Goal: Find specific page/section: Find specific page/section

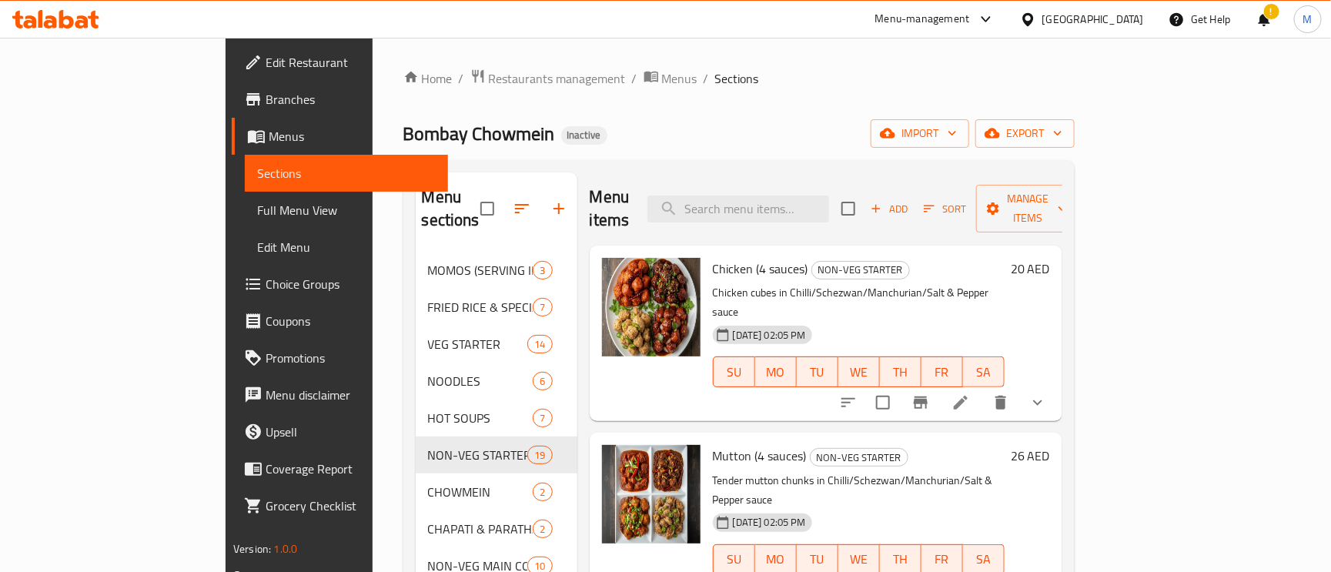
click at [387, 62] on div "Home / Restaurants management / Menus / Sections Bombay Chowmein Inactive impor…" at bounding box center [739, 413] width 733 height 750
click at [489, 75] on span "Restaurants management" at bounding box center [557, 78] width 137 height 18
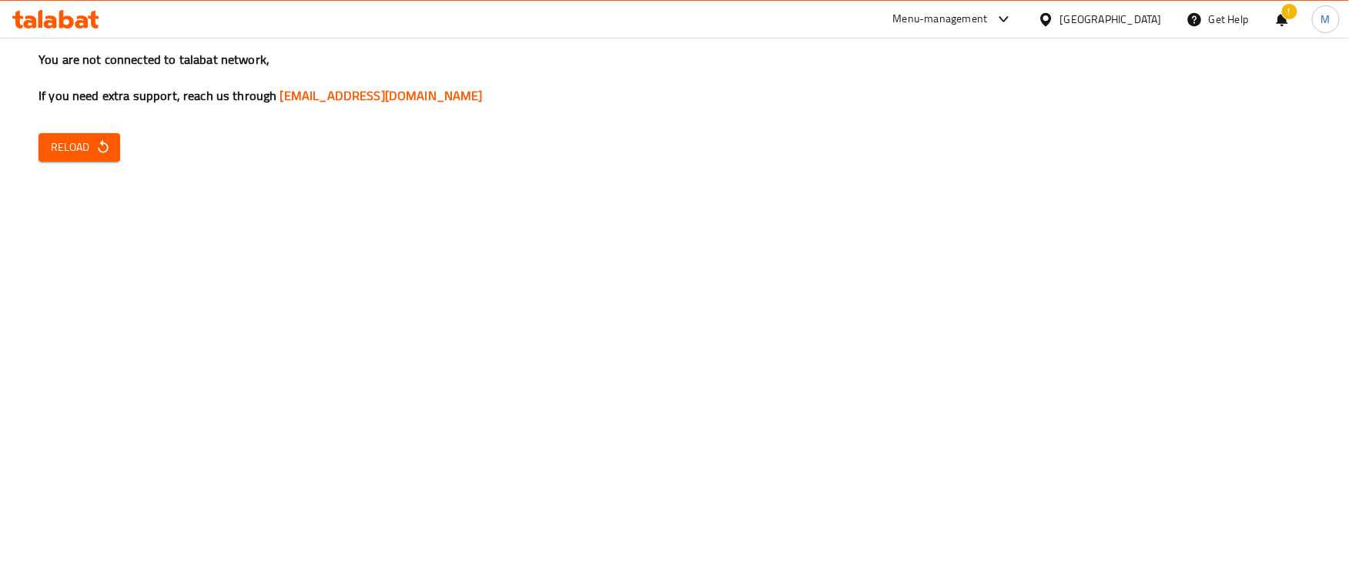
click at [69, 148] on span "Reload" at bounding box center [79, 147] width 57 height 19
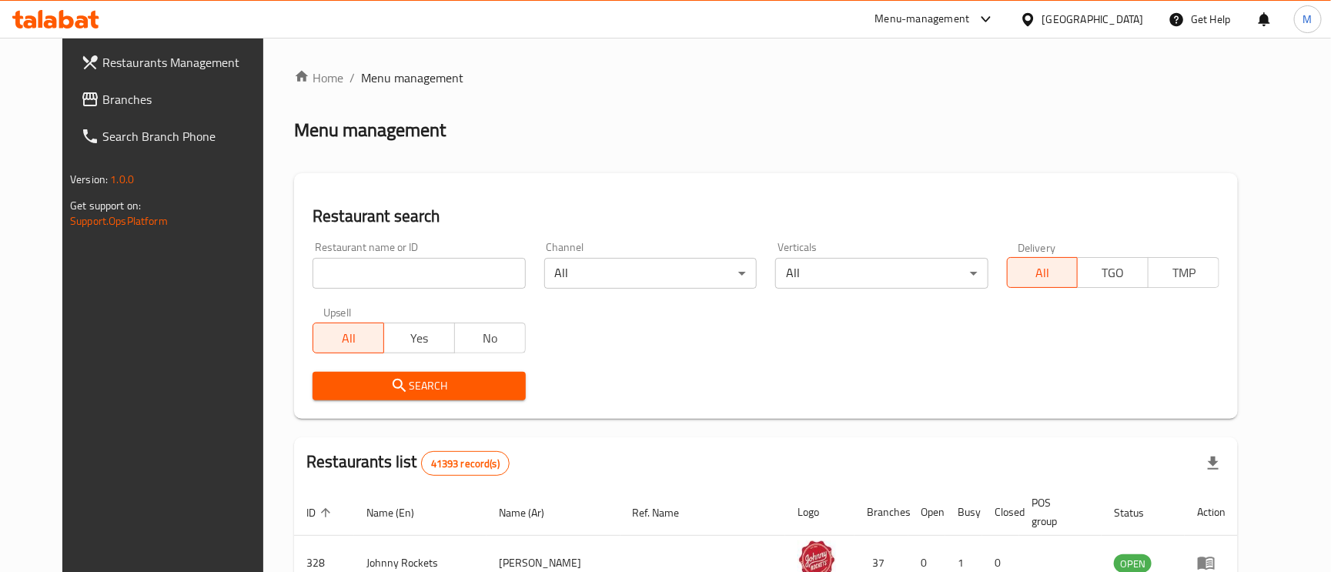
click at [102, 100] on span "Branches" at bounding box center [187, 99] width 170 height 18
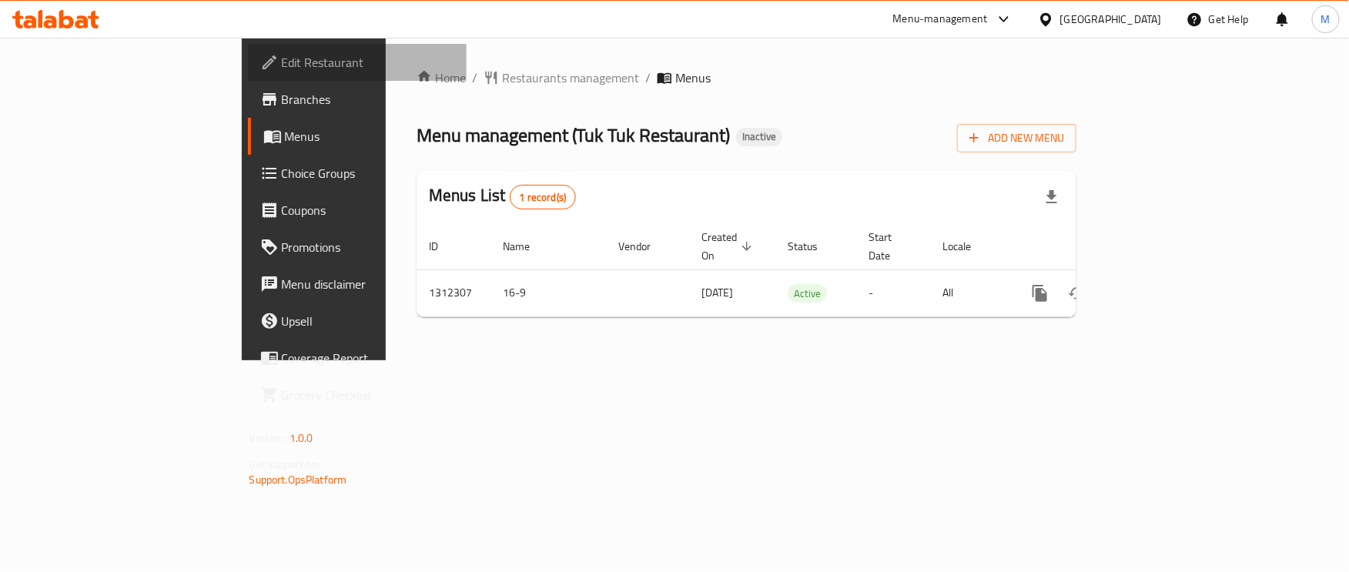
click at [282, 59] on span "Edit Restaurant" at bounding box center [368, 62] width 173 height 18
